Goal: Task Accomplishment & Management: Manage account settings

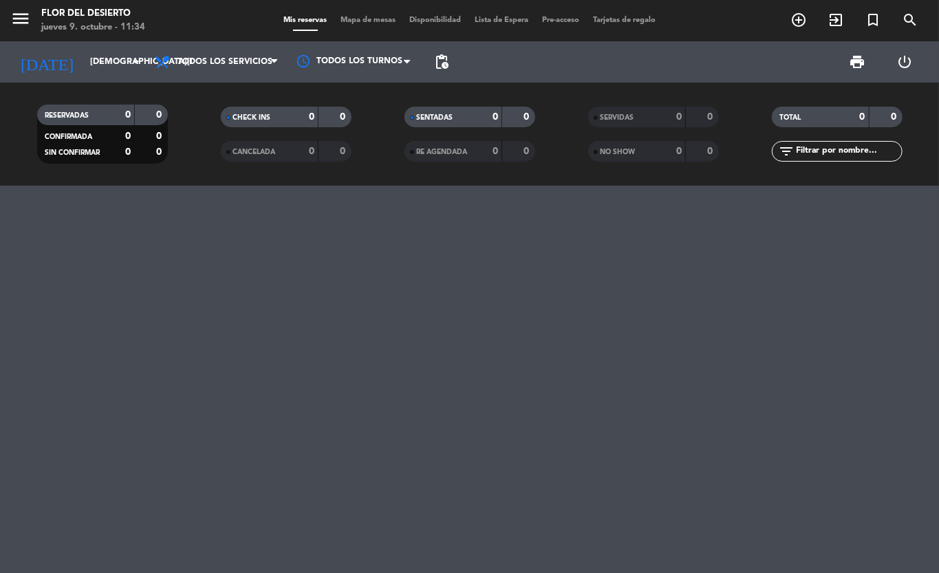
click at [272, 245] on div at bounding box center [469, 379] width 939 height 387
click at [129, 64] on icon "arrow_drop_down" at bounding box center [136, 62] width 17 height 17
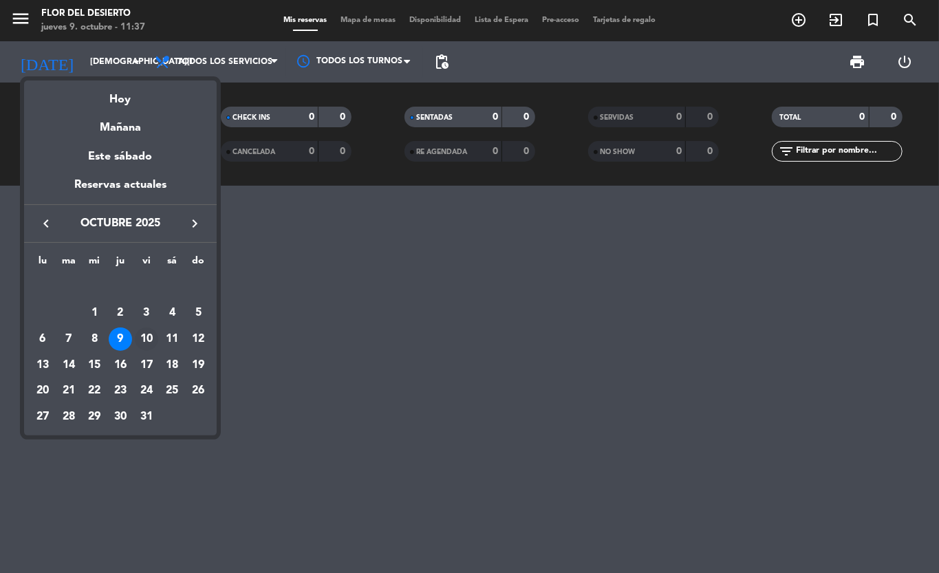
click at [144, 344] on div "10" at bounding box center [146, 338] width 23 height 23
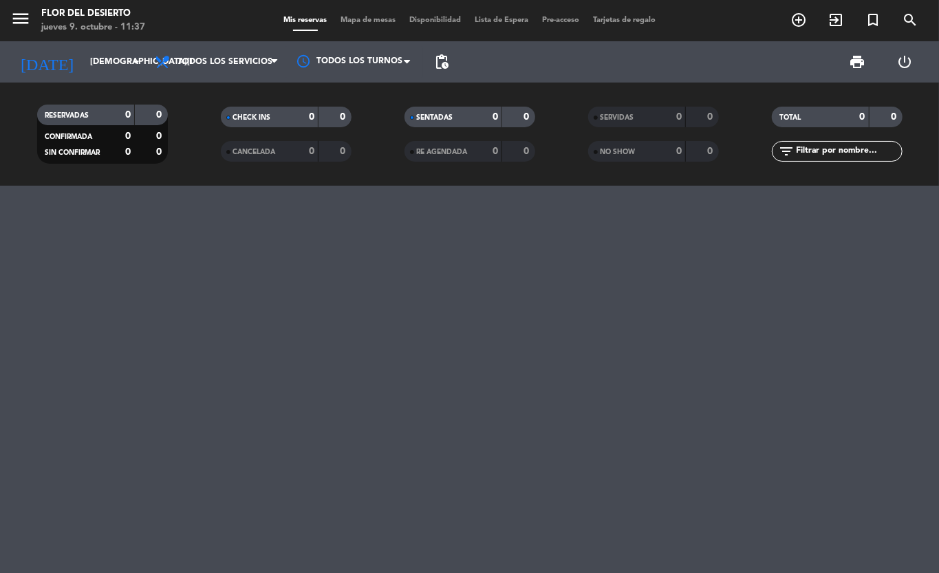
type input "[DATE]"
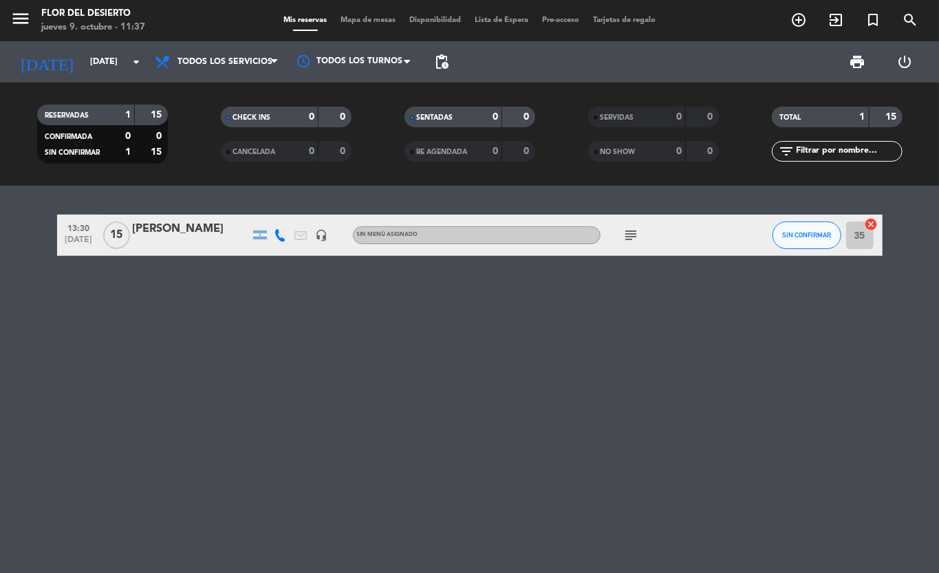
click at [628, 239] on icon "subject" at bounding box center [631, 235] width 17 height 17
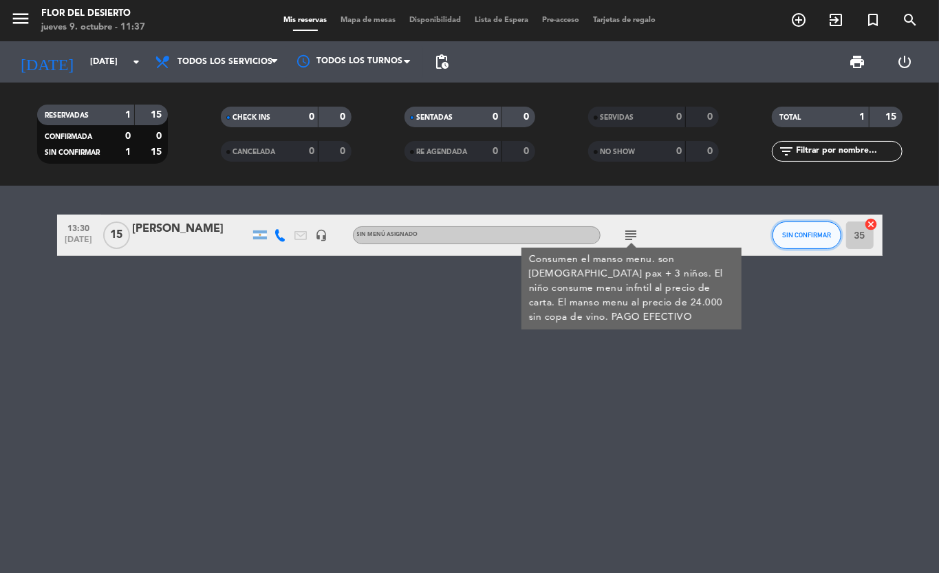
click at [807, 231] on button "SIN CONFIRMAR" at bounding box center [806, 235] width 69 height 28
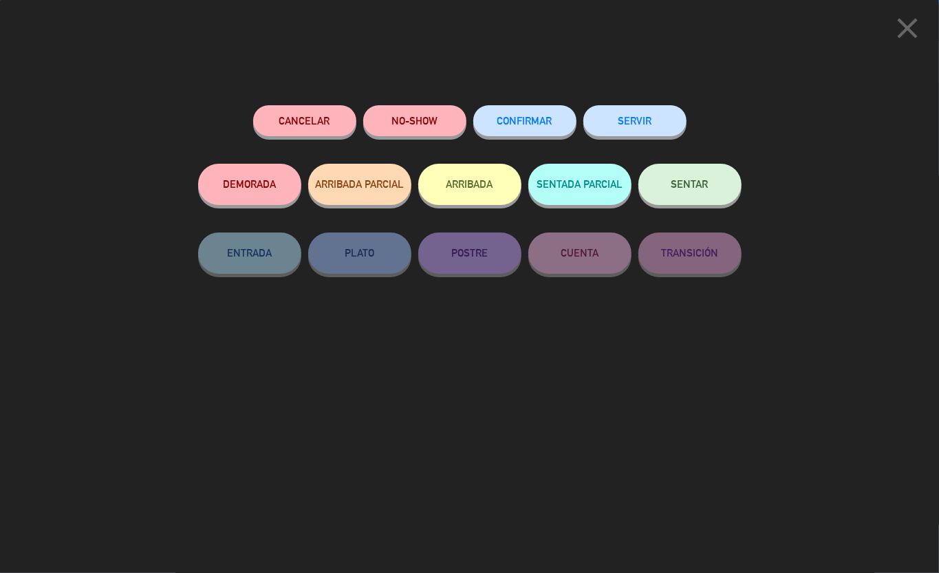
click at [496, 127] on button "CONFIRMAR" at bounding box center [524, 120] width 103 height 31
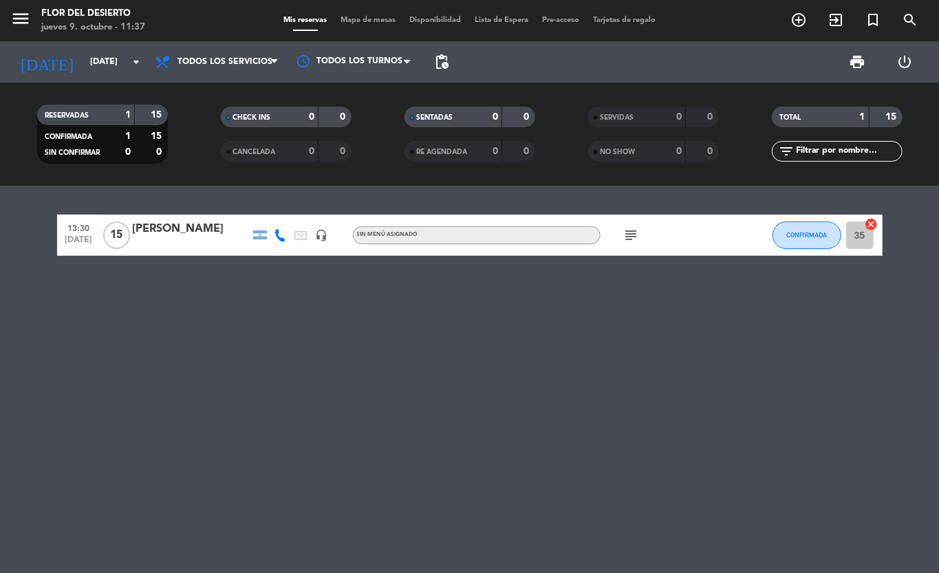
click at [276, 232] on icon at bounding box center [280, 235] width 12 height 12
click at [820, 243] on button "CONFIRMADA" at bounding box center [806, 235] width 69 height 28
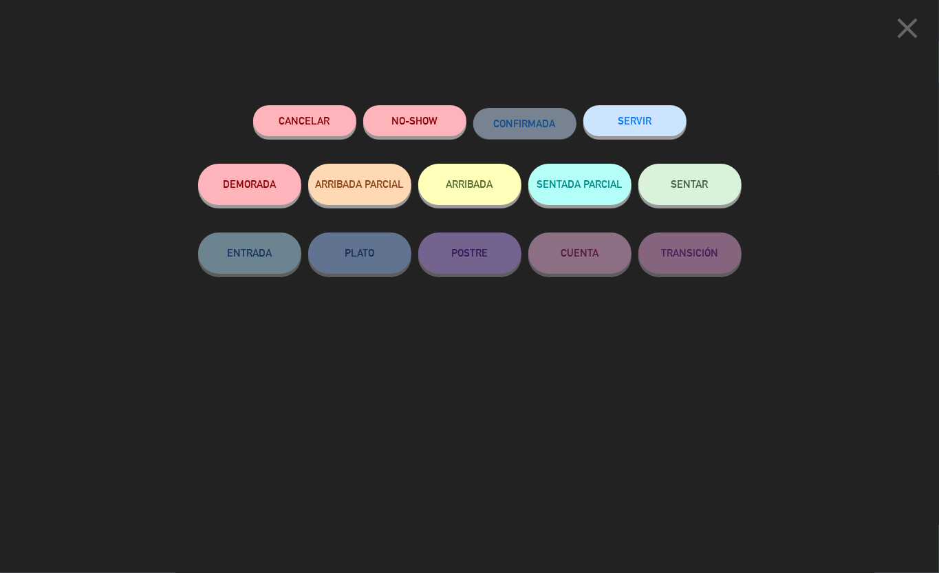
click at [779, 317] on div "close Cancelar NO-SHOW CONFIRMADA SERVIR DEMORADA ARRIBADA PARCIAL ARRIBADA SEN…" at bounding box center [469, 286] width 939 height 573
click at [809, 160] on div "close Cancelar NO-SHOW CONFIRMADA SERVIR DEMORADA ARRIBADA PARCIAL ARRIBADA SEN…" at bounding box center [469, 286] width 939 height 573
click at [606, 415] on div "Cancelar NO-SHOW CONFIRMADA SERVIR DEMORADA ARRIBADA PARCIAL ARRIBADA SENTADA P…" at bounding box center [469, 334] width 562 height 477
click at [831, 206] on div "close Cancelar NO-SHOW CONFIRMADA SERVIR DEMORADA ARRIBADA PARCIAL ARRIBADA SEN…" at bounding box center [469, 286] width 939 height 573
click at [265, 116] on button "Cancelar" at bounding box center [304, 120] width 103 height 31
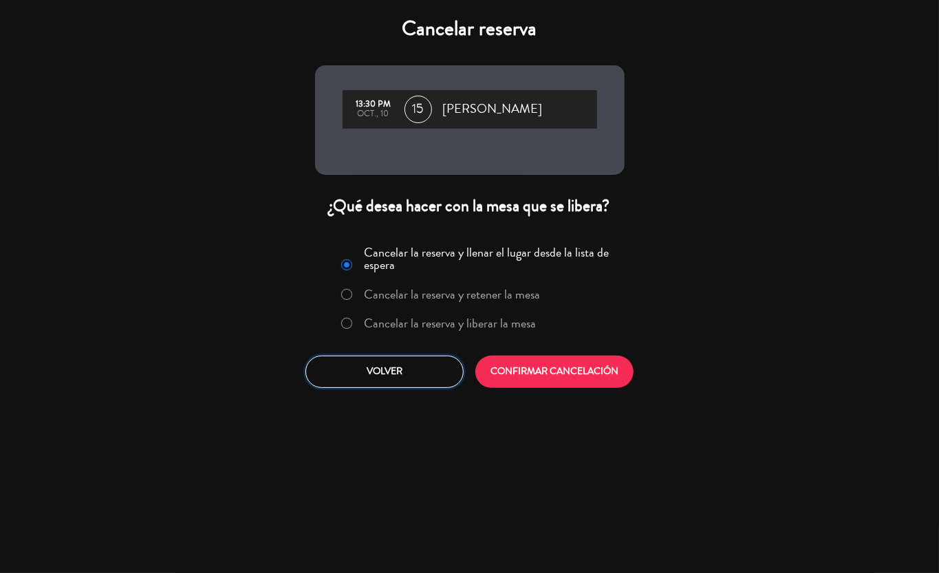
click at [385, 366] on button "Volver" at bounding box center [384, 371] width 158 height 32
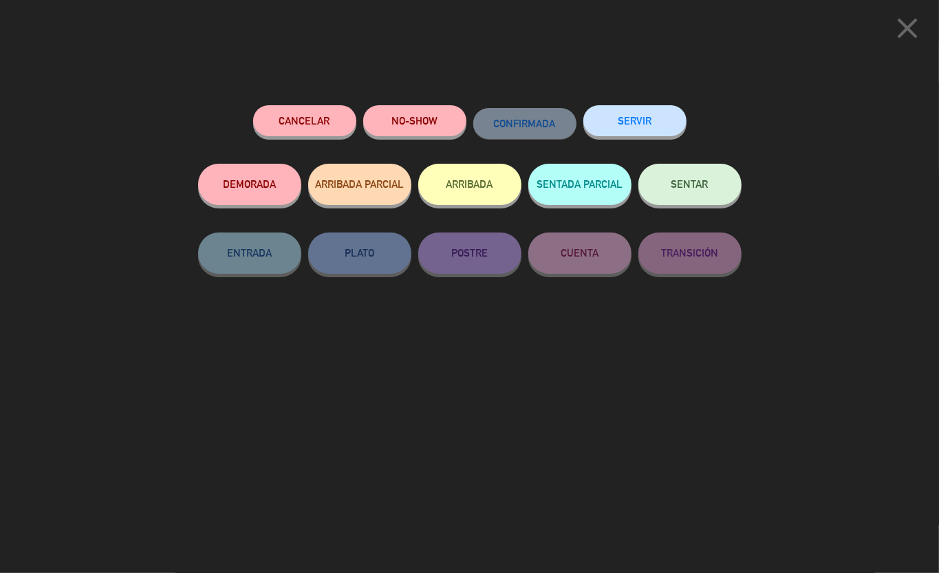
click at [512, 118] on span "CONFIRMADA" at bounding box center [525, 124] width 62 height 12
